Goal: Information Seeking & Learning: Obtain resource

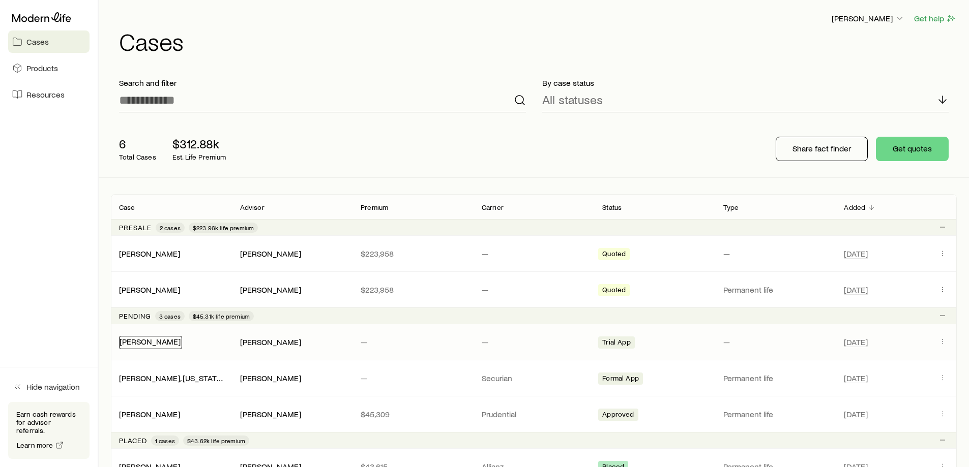
click at [144, 346] on link "[PERSON_NAME]" at bounding box center [149, 342] width 61 height 10
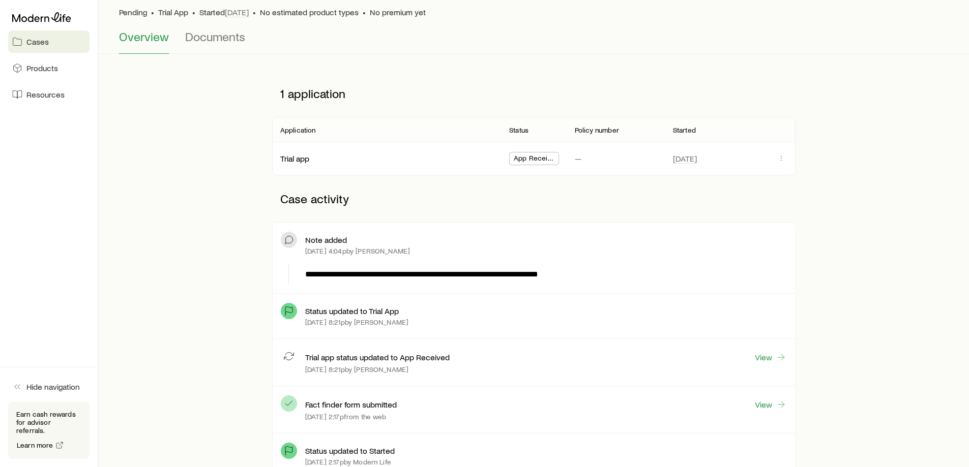
scroll to position [74, 0]
click at [294, 158] on link "Trial app" at bounding box center [295, 158] width 29 height 10
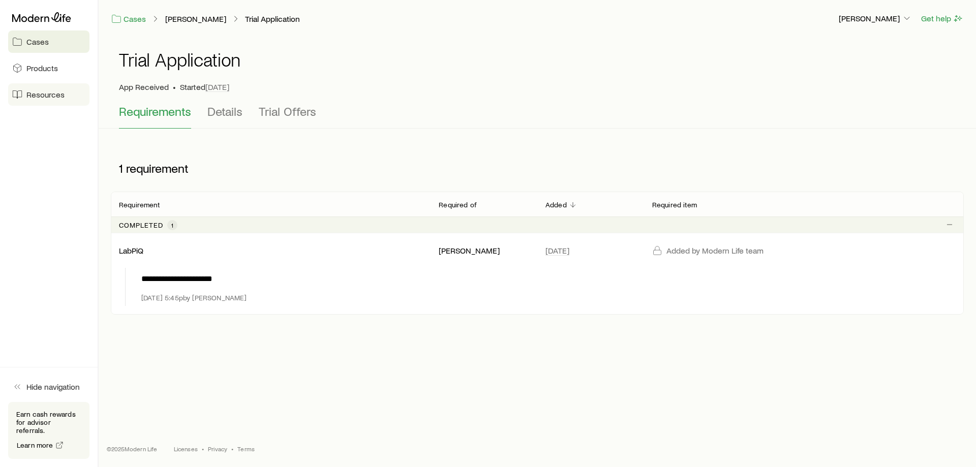
click at [51, 97] on span "Resources" at bounding box center [45, 94] width 38 height 10
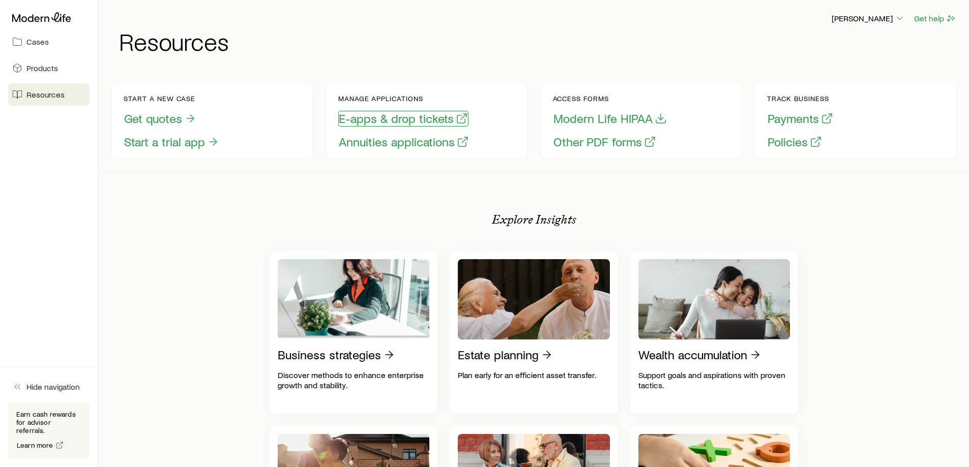
click at [343, 118] on button "E-apps & drop tickets" at bounding box center [403, 119] width 130 height 16
click at [44, 97] on span "Resources" at bounding box center [45, 94] width 38 height 10
click at [358, 123] on button "E-apps & drop tickets" at bounding box center [403, 119] width 130 height 16
